Goal: Transaction & Acquisition: Purchase product/service

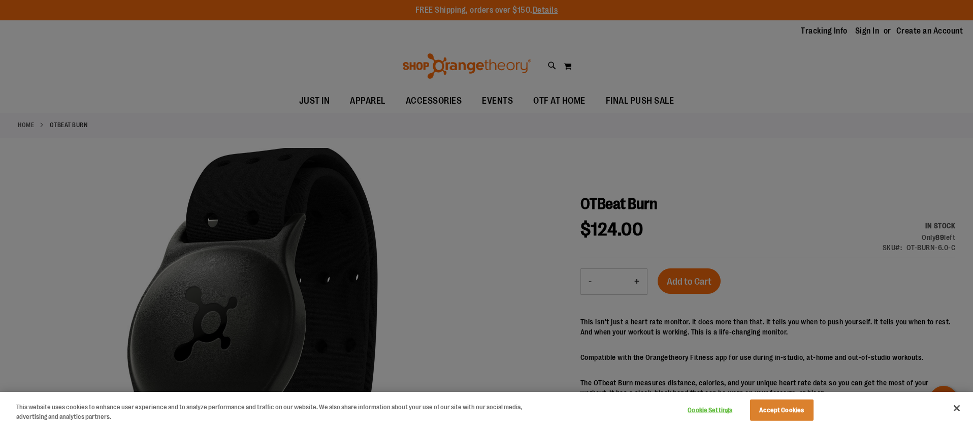
click at [777, 163] on div at bounding box center [486, 213] width 973 height 427
click at [781, 410] on button "Accept Cookies" at bounding box center [781, 409] width 63 height 21
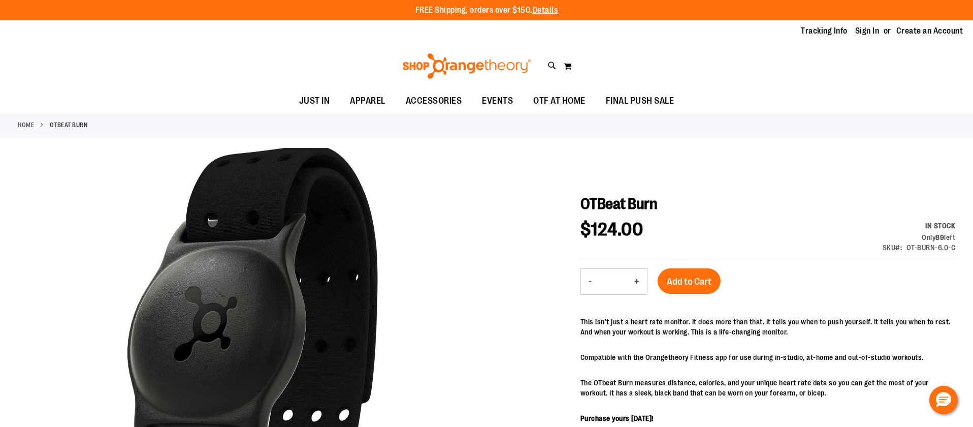
click at [28, 129] on li "Home" at bounding box center [34, 124] width 32 height 9
click at [28, 125] on link "Home" at bounding box center [26, 124] width 16 height 9
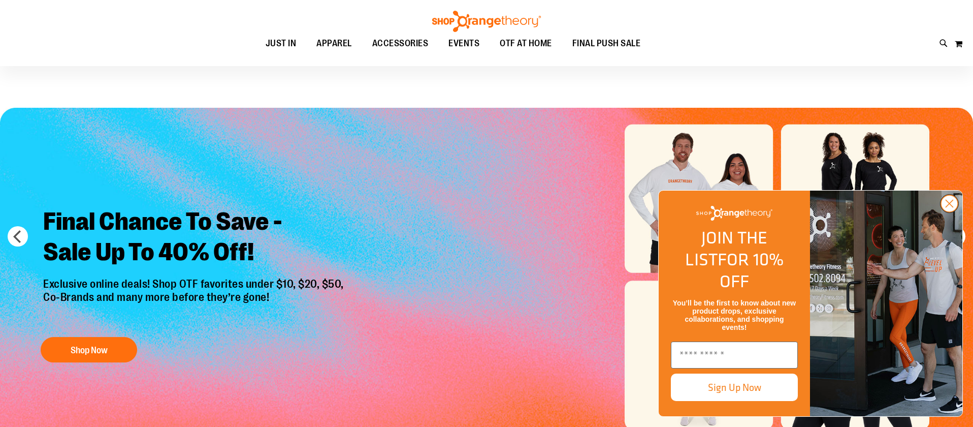
click at [951, 212] on circle "Close dialog" at bounding box center [949, 203] width 17 height 17
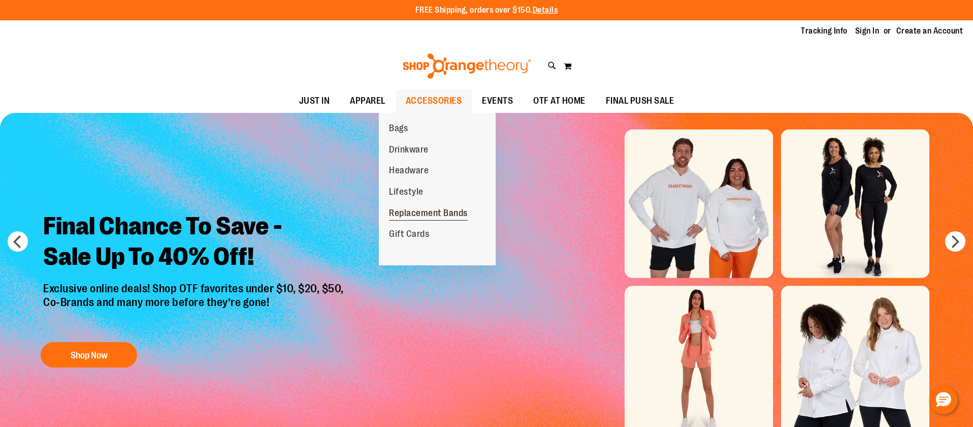
click at [450, 206] on link "Replacement Bands" at bounding box center [428, 213] width 99 height 21
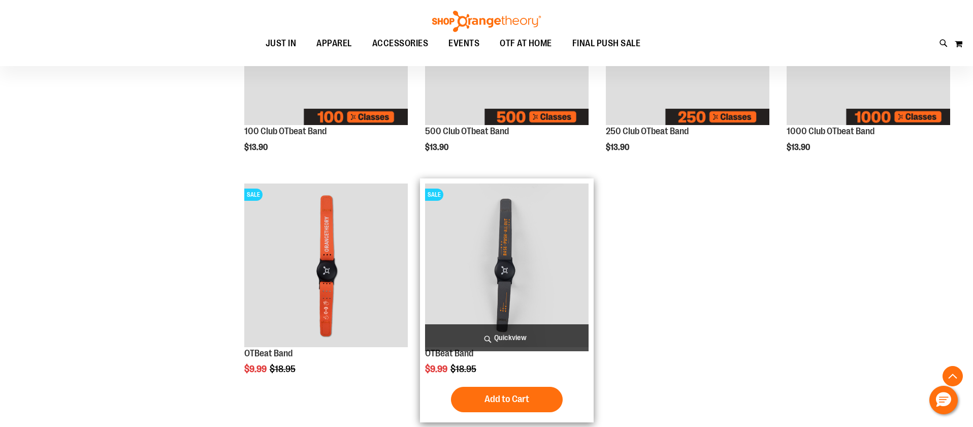
scroll to position [407, 0]
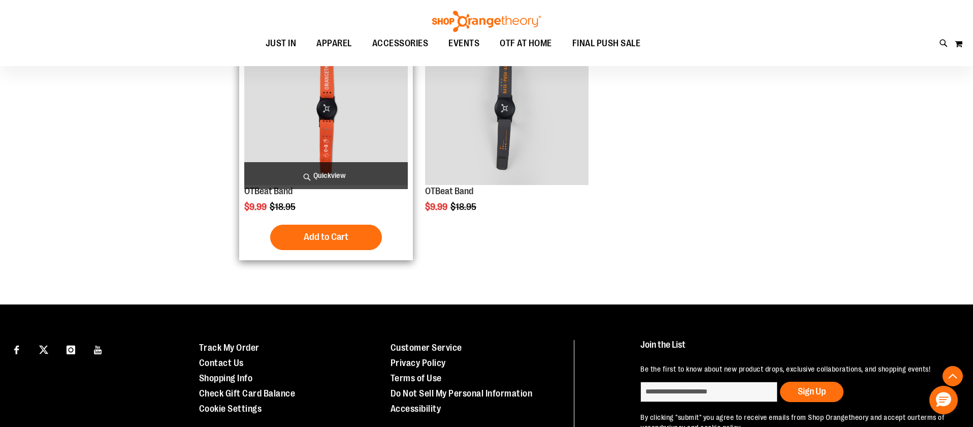
click at [332, 132] on img "product" at bounding box center [326, 103] width 164 height 164
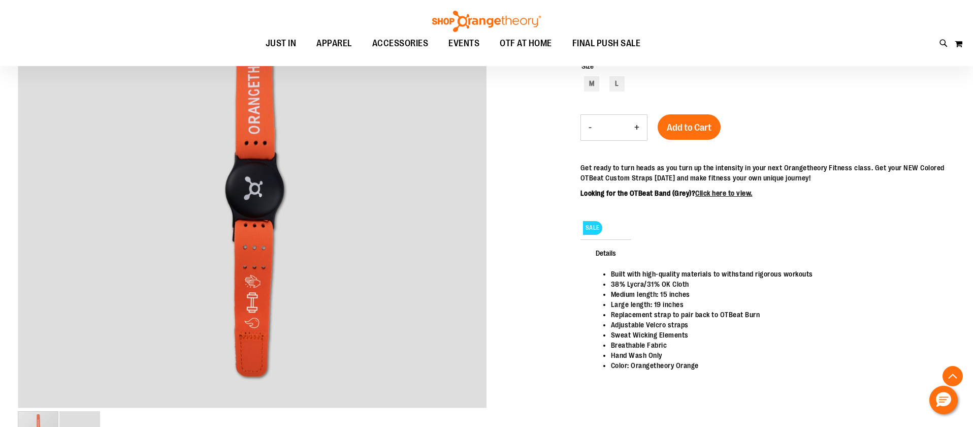
scroll to position [235, 0]
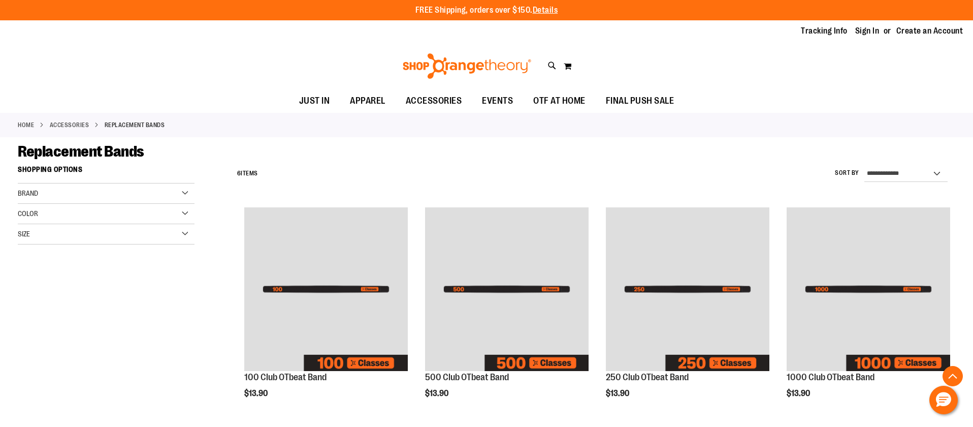
scroll to position [408, 0]
